Goal: Task Accomplishment & Management: Use online tool/utility

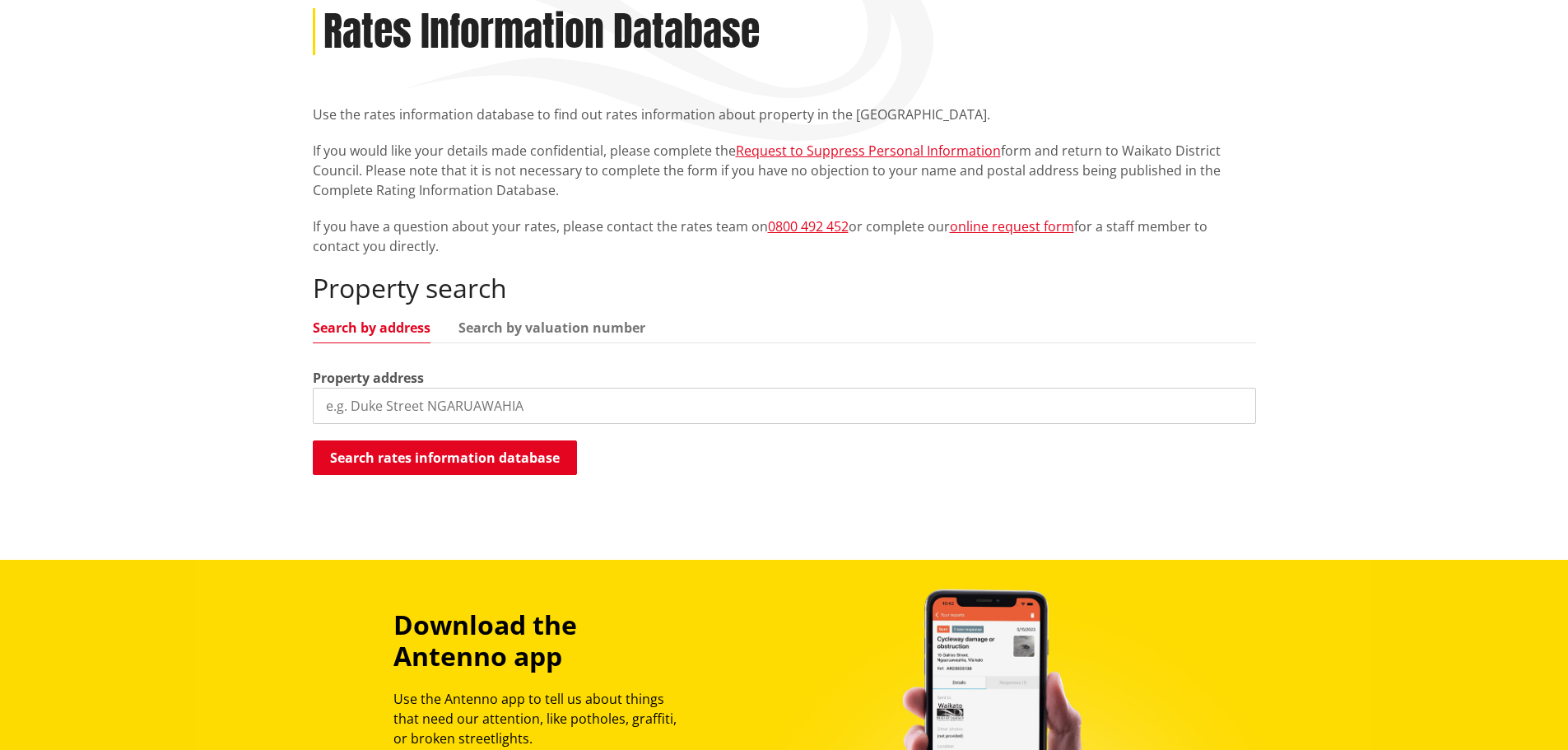
scroll to position [247, 0]
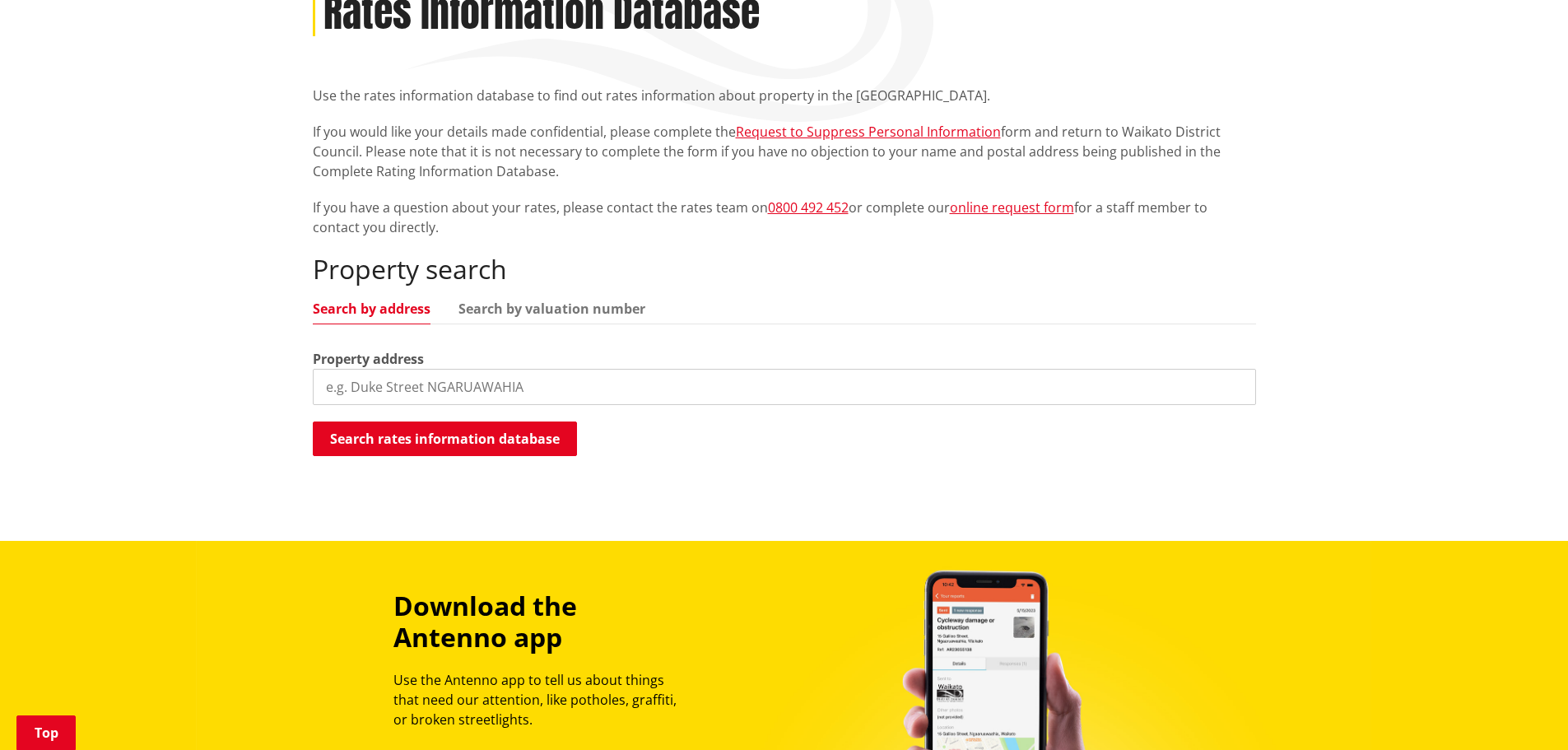
click at [344, 388] on input "search" at bounding box center [784, 387] width 943 height 36
type input "[STREET_ADDRESS]"
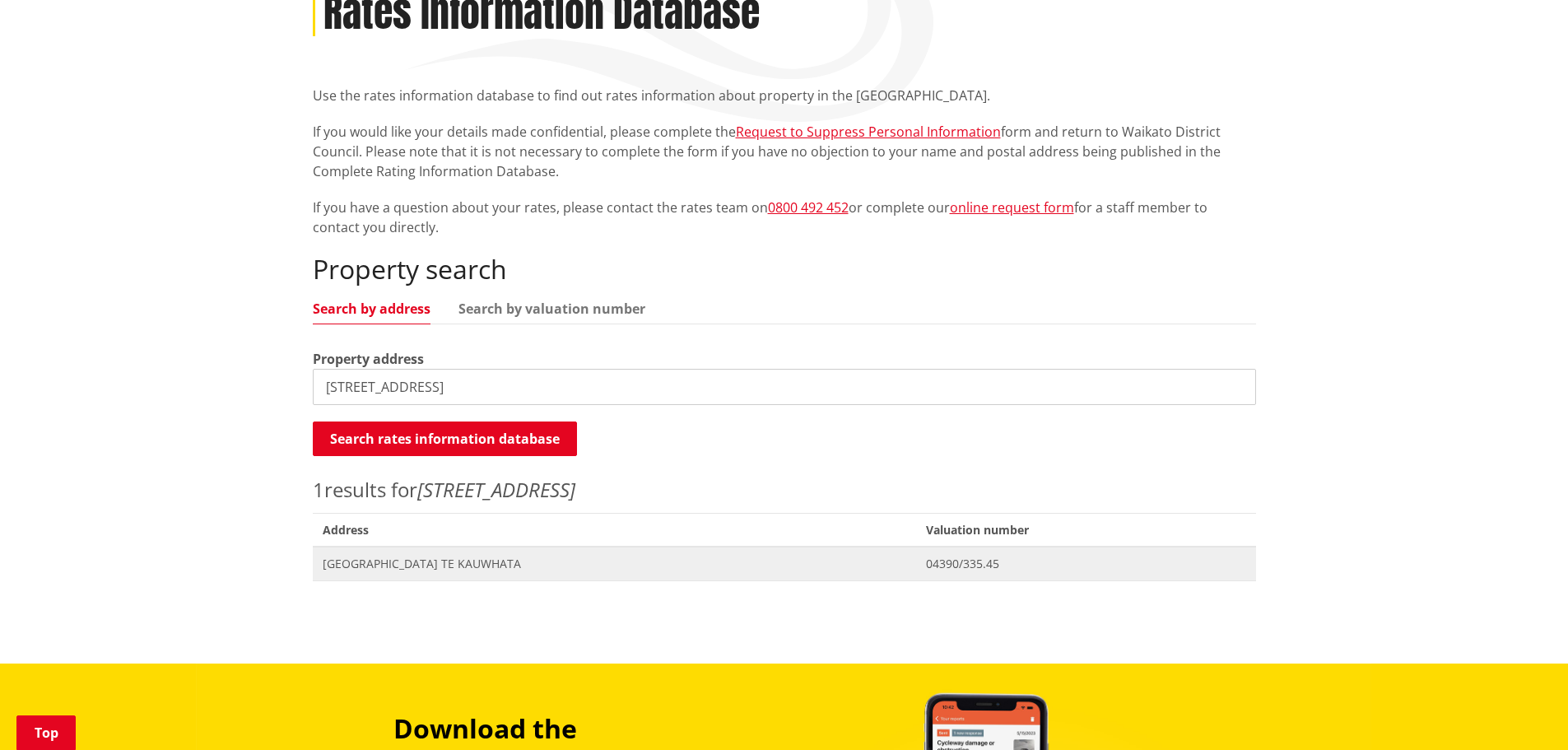
click at [408, 559] on span "[GEOGRAPHIC_DATA] TE KAUWHATA" at bounding box center [615, 564] width 585 height 17
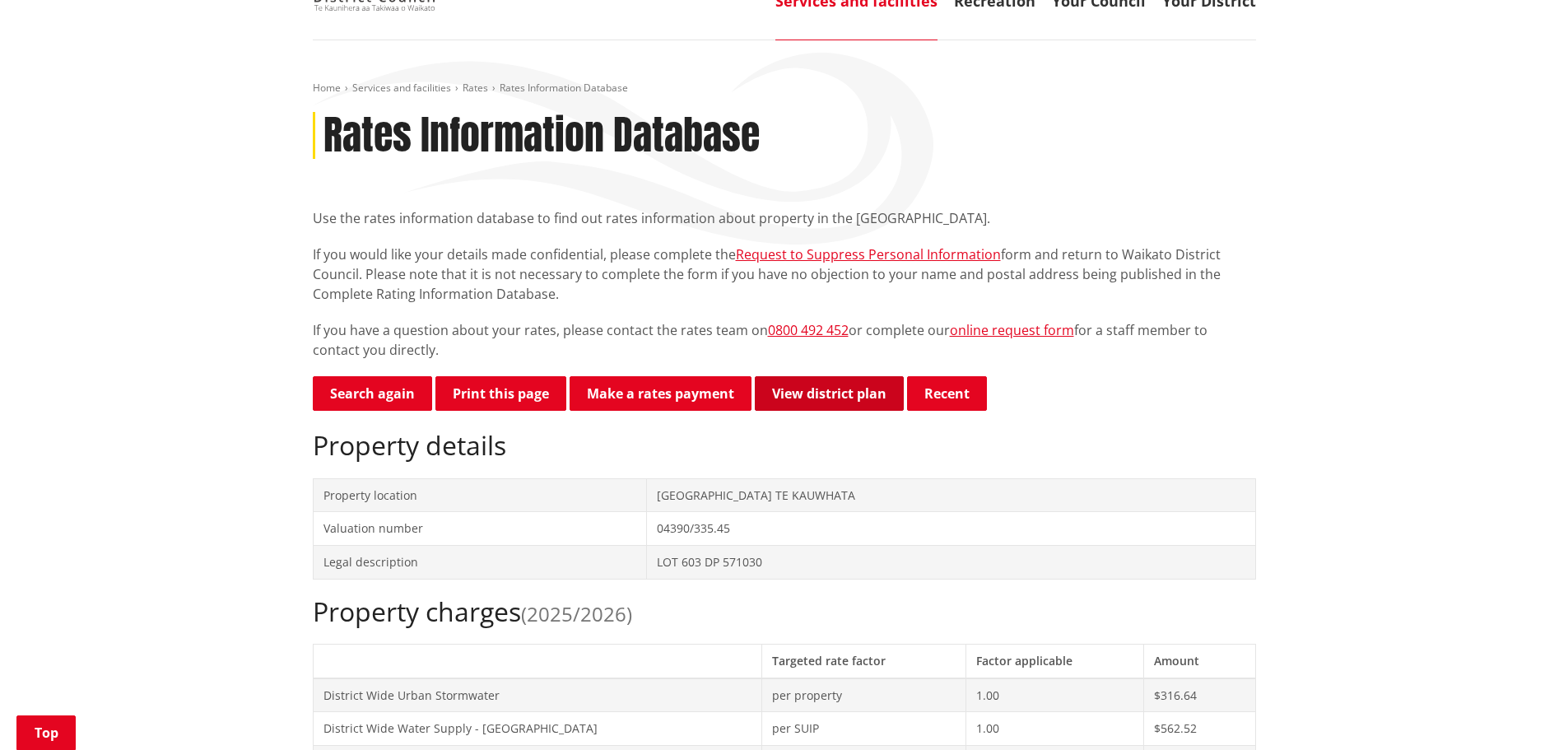
scroll to position [82, 0]
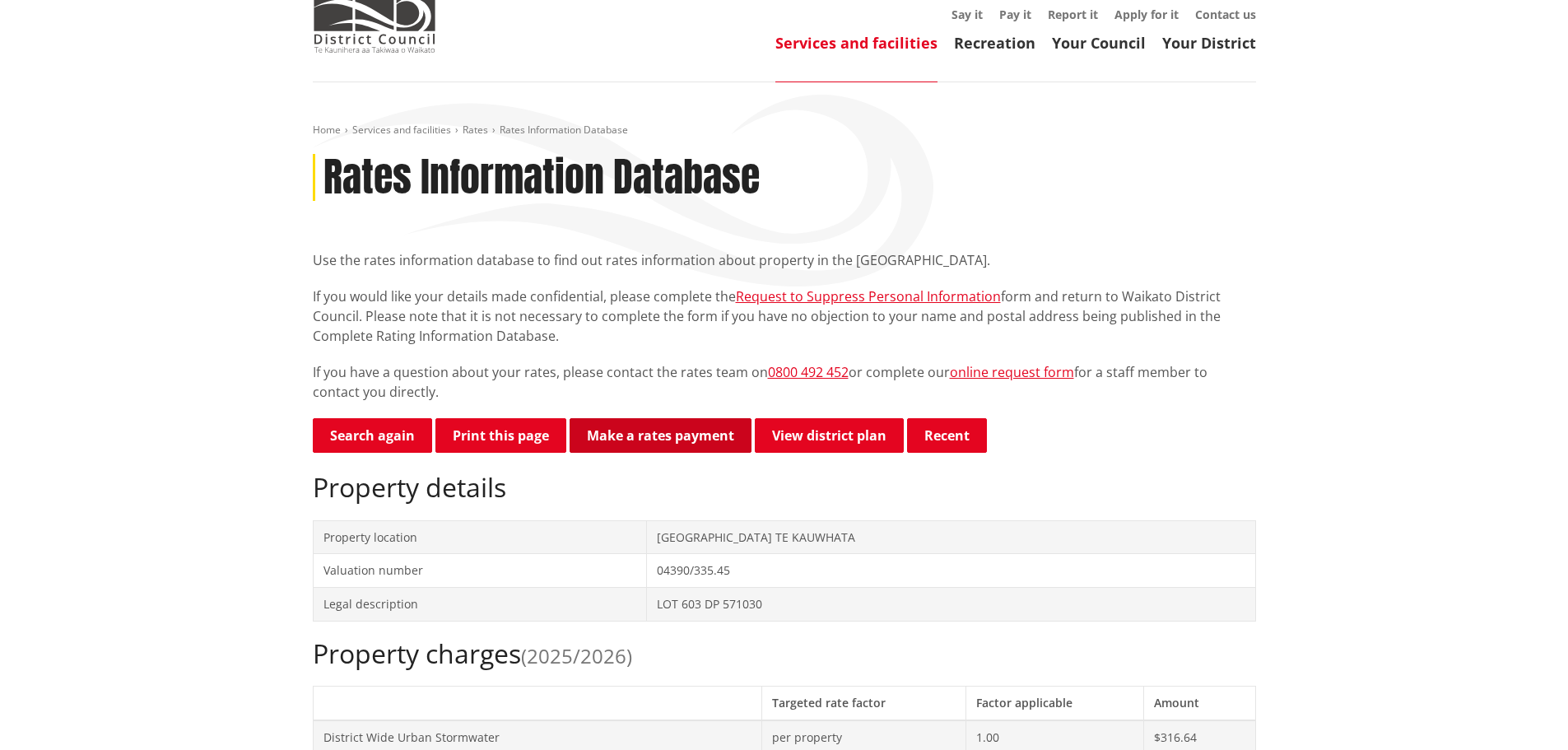
click at [670, 446] on link "Make a rates payment" at bounding box center [661, 436] width 181 height 35
